Goal: Transaction & Acquisition: Purchase product/service

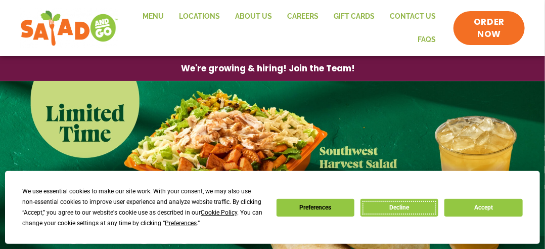
click at [398, 208] on button "Decline" at bounding box center [399, 208] width 78 height 18
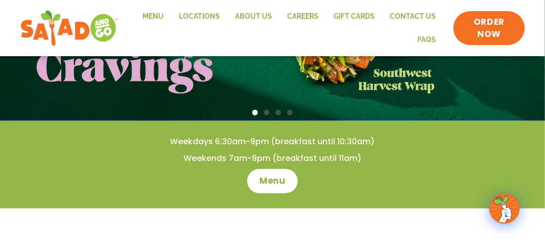
scroll to position [239, 0]
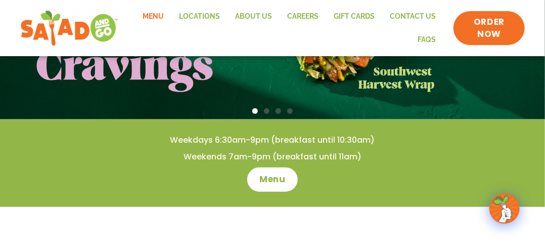
click at [148, 16] on link "Menu" at bounding box center [153, 16] width 36 height 23
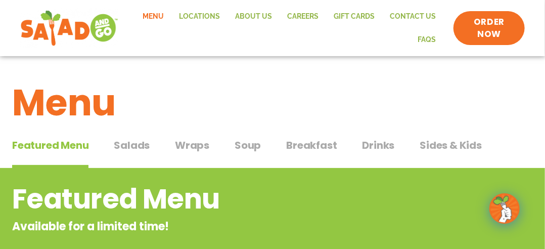
click at [130, 146] on span "Salads" at bounding box center [132, 144] width 36 height 15
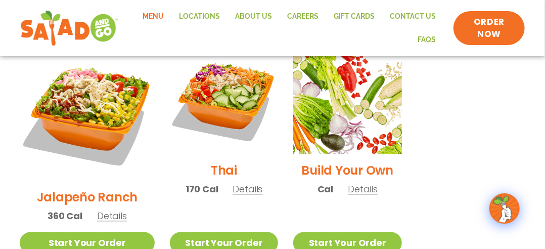
scroll to position [790, 0]
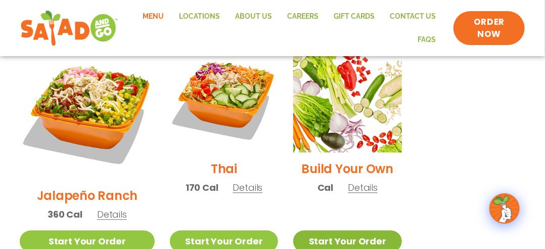
click at [320, 230] on link "Start Your Order" at bounding box center [347, 241] width 108 height 22
